Goal: Transaction & Acquisition: Purchase product/service

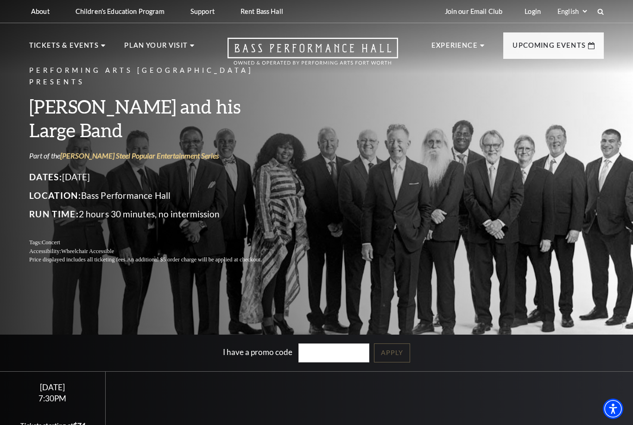
click at [104, 134] on h3 "[PERSON_NAME] and his Large Band" at bounding box center [156, 118] width 255 height 47
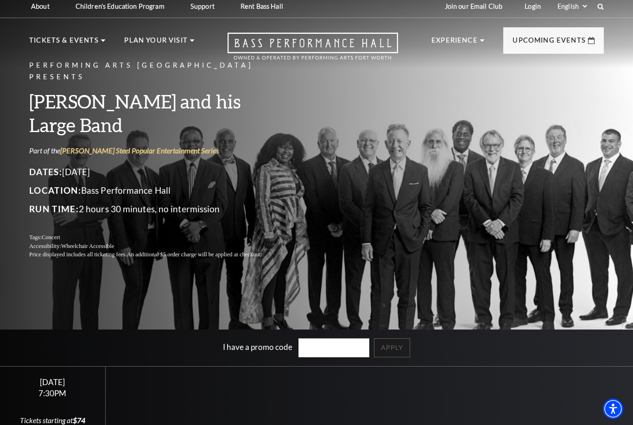
scroll to position [5, 0]
click at [97, 127] on h3 "[PERSON_NAME] and his Large Band" at bounding box center [156, 113] width 255 height 47
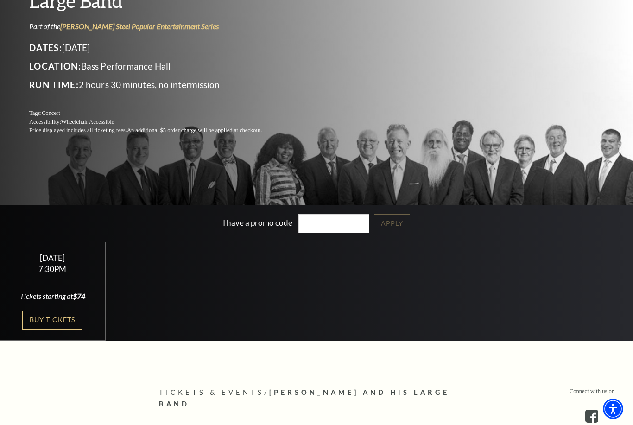
scroll to position [129, 0]
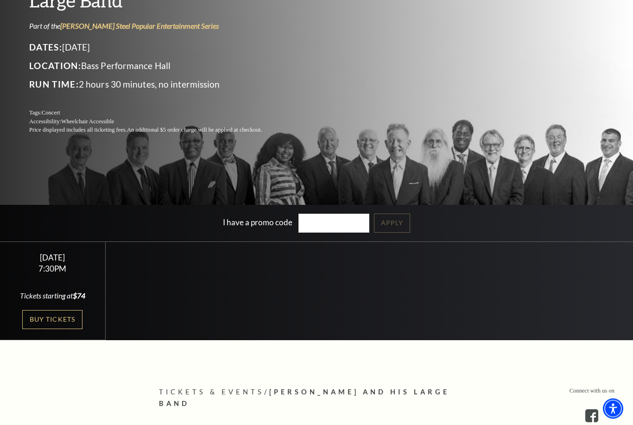
click at [62, 329] on link "Buy Tickets" at bounding box center [52, 319] width 60 height 19
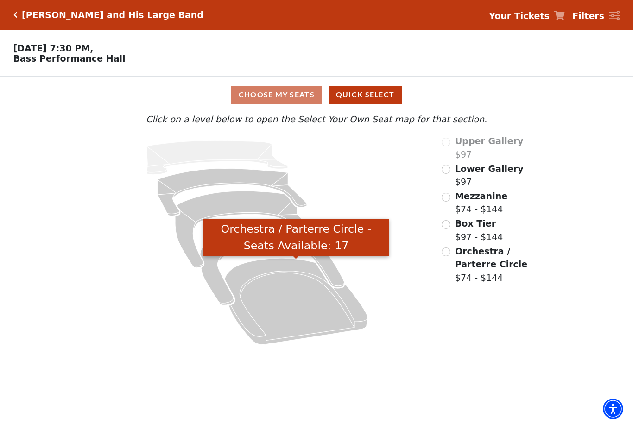
click at [302, 316] on icon "Orchestra / Parterre Circle - Seats Available: 17" at bounding box center [296, 301] width 143 height 86
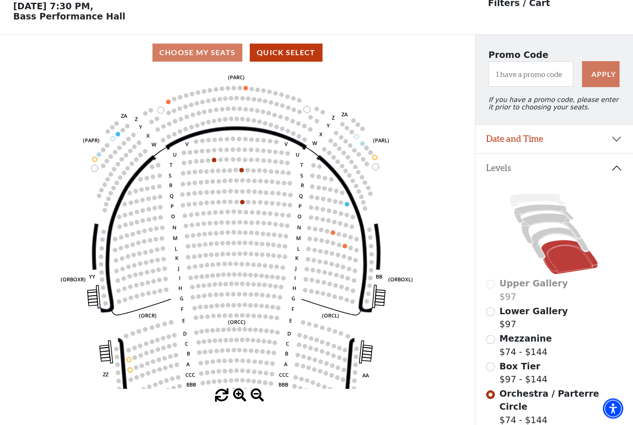
scroll to position [43, 0]
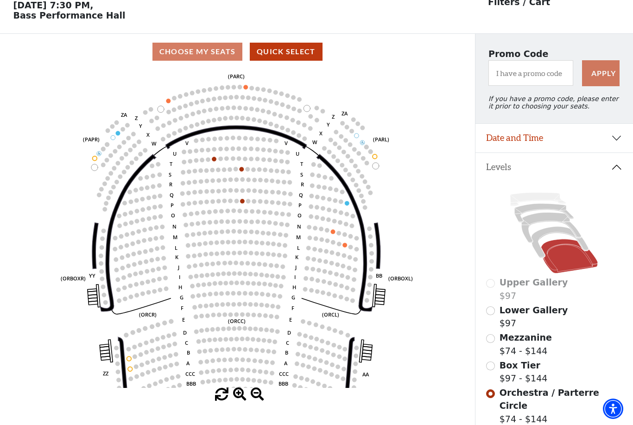
click at [491, 367] on input "Box Tier$97 - $144\a" at bounding box center [490, 365] width 9 height 9
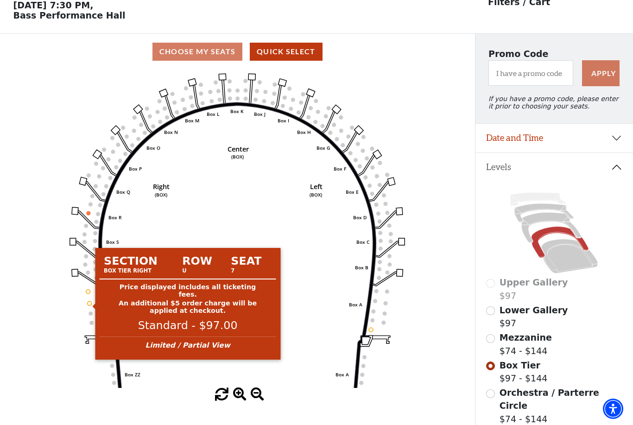
click at [88, 305] on circle at bounding box center [90, 303] width 4 height 4
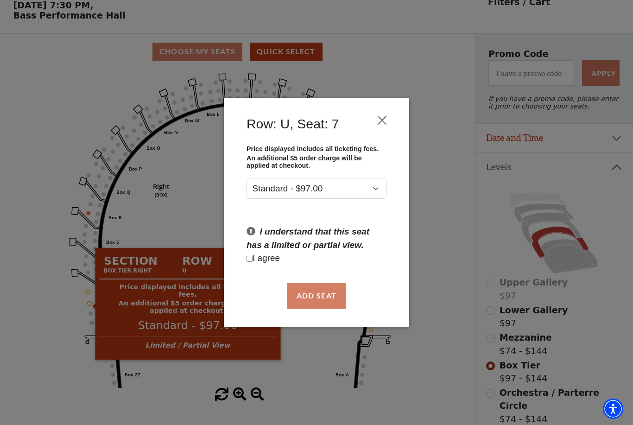
click at [384, 115] on button "Close" at bounding box center [382, 121] width 18 height 18
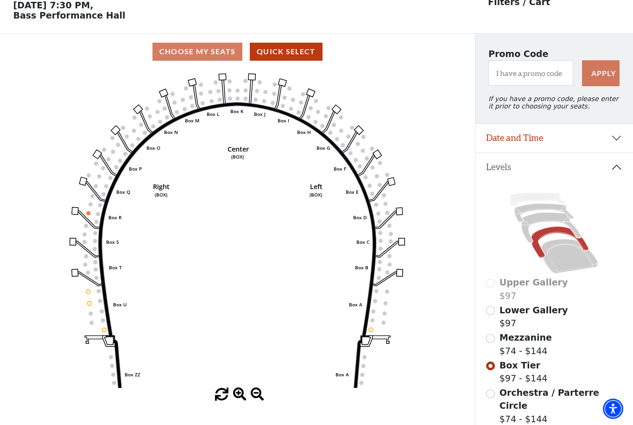
click at [527, 235] on icon at bounding box center [552, 228] width 60 height 31
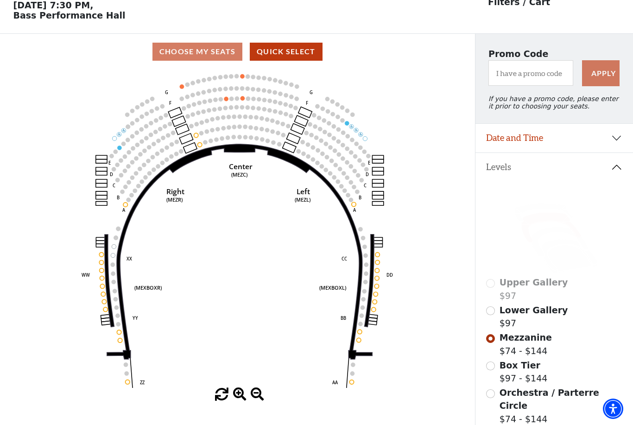
click at [537, 203] on icon at bounding box center [538, 199] width 56 height 13
click at [539, 197] on icon at bounding box center [538, 199] width 56 height 13
click at [497, 312] on div "Lower Gallery $97" at bounding box center [554, 317] width 136 height 26
